Goal: Check status

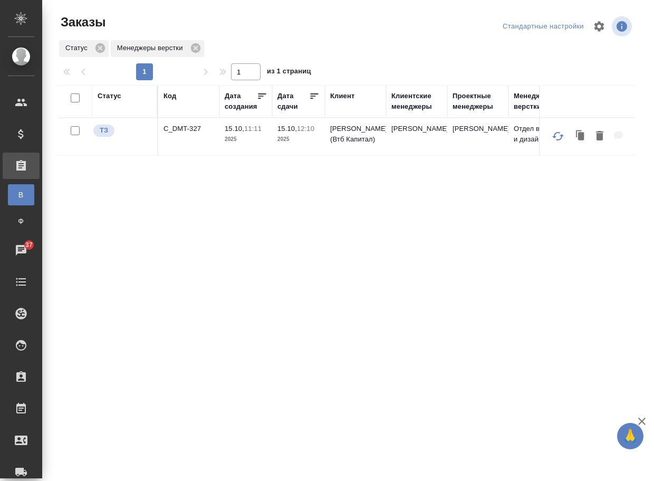
click at [185, 130] on p "C_DMT-327" at bounding box center [189, 128] width 51 height 11
